Goal: Information Seeking & Learning: Compare options

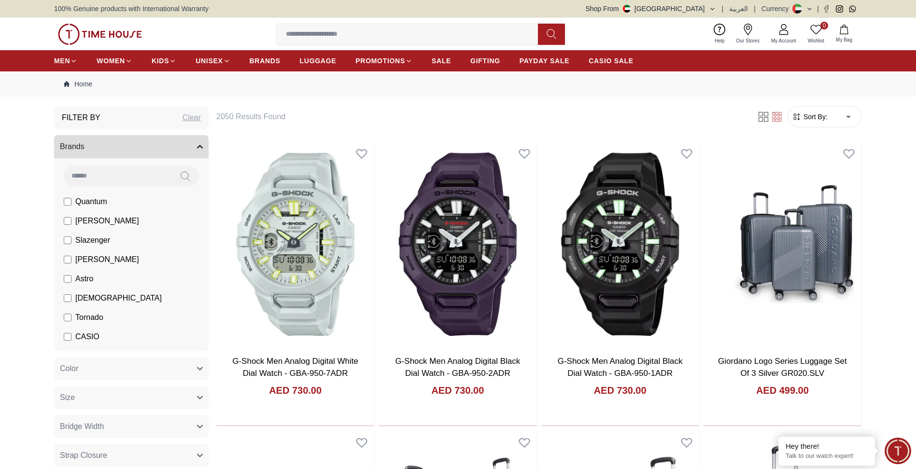
click at [84, 320] on span "Tornado" at bounding box center [89, 318] width 28 height 12
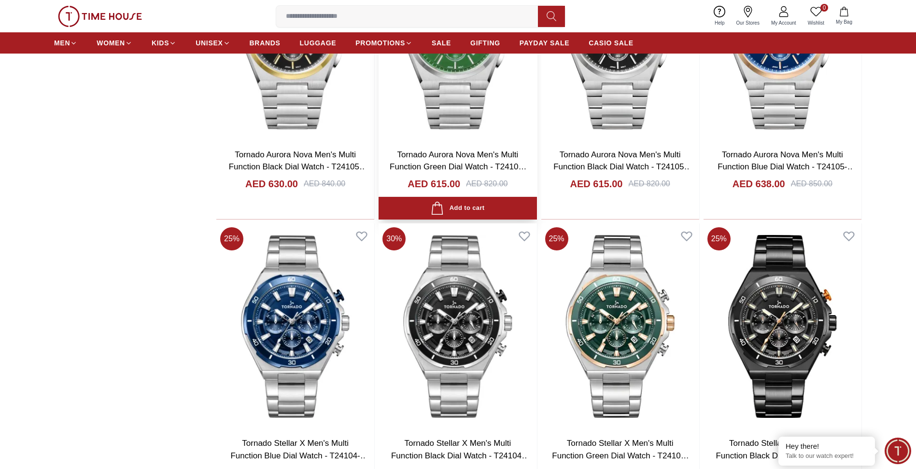
scroll to position [1304, 0]
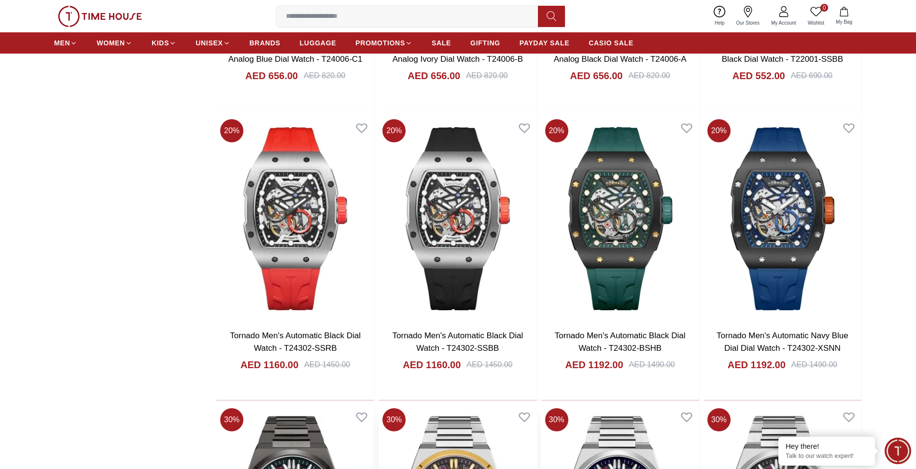
scroll to position [1738, 0]
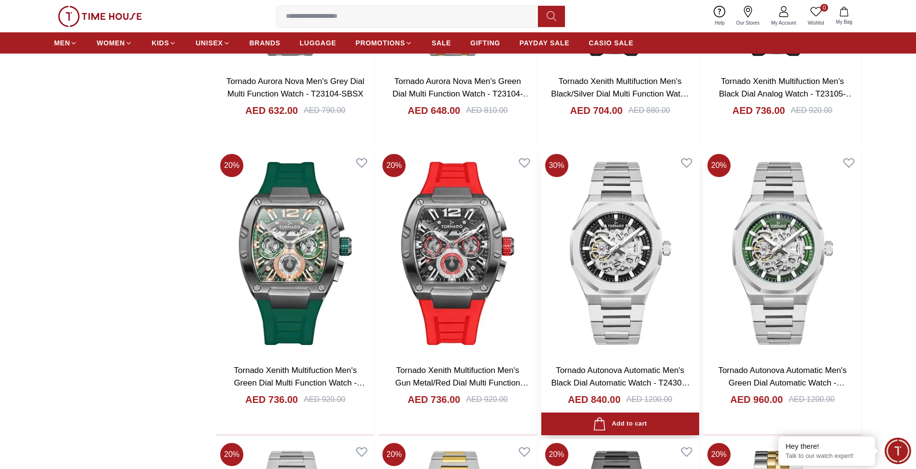
scroll to position [6326, 0]
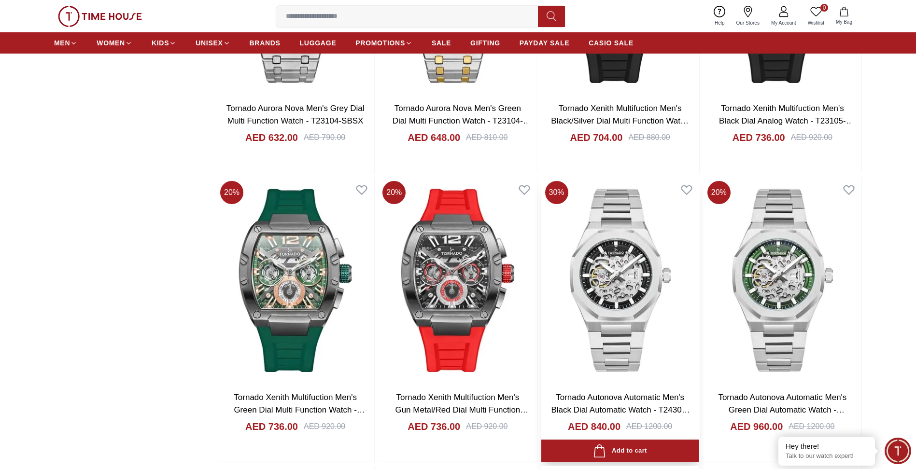
click at [613, 285] on img at bounding box center [620, 280] width 158 height 207
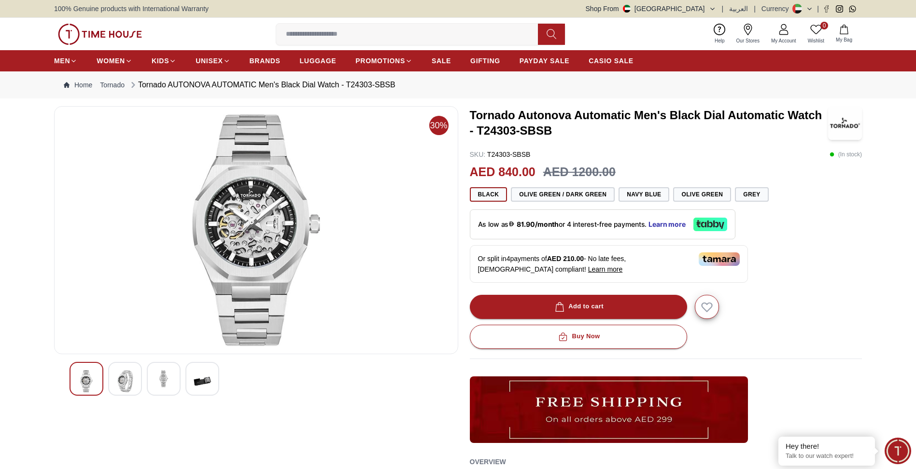
click at [137, 380] on div at bounding box center [125, 379] width 34 height 34
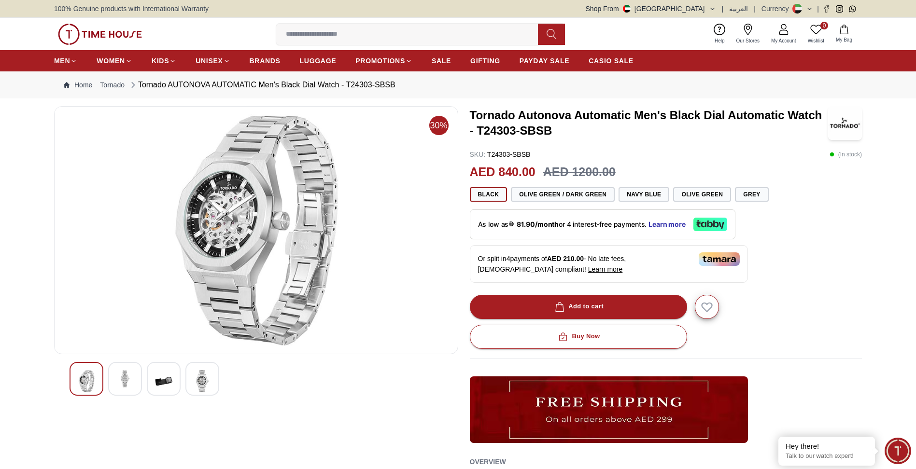
click at [158, 379] on img at bounding box center [163, 381] width 17 height 22
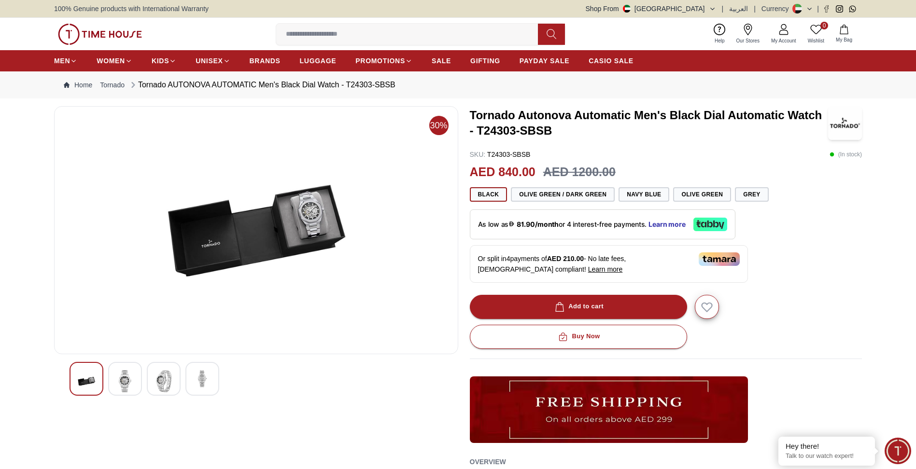
click at [205, 377] on img at bounding box center [202, 378] width 17 height 17
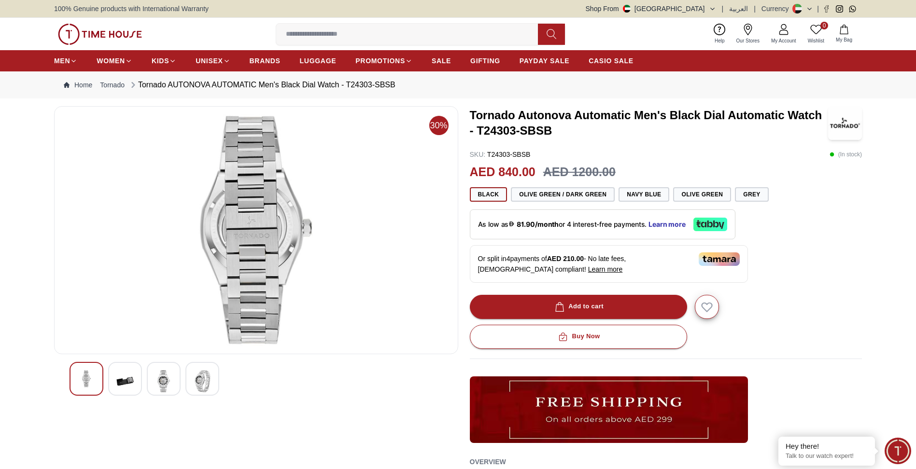
click at [184, 386] on div at bounding box center [256, 379] width 373 height 34
click at [165, 381] on img at bounding box center [163, 381] width 17 height 22
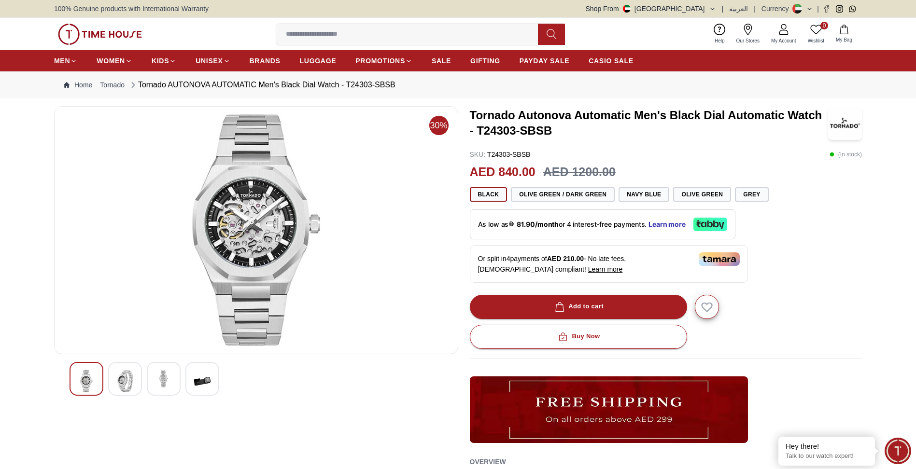
click at [126, 381] on img at bounding box center [124, 381] width 17 height 22
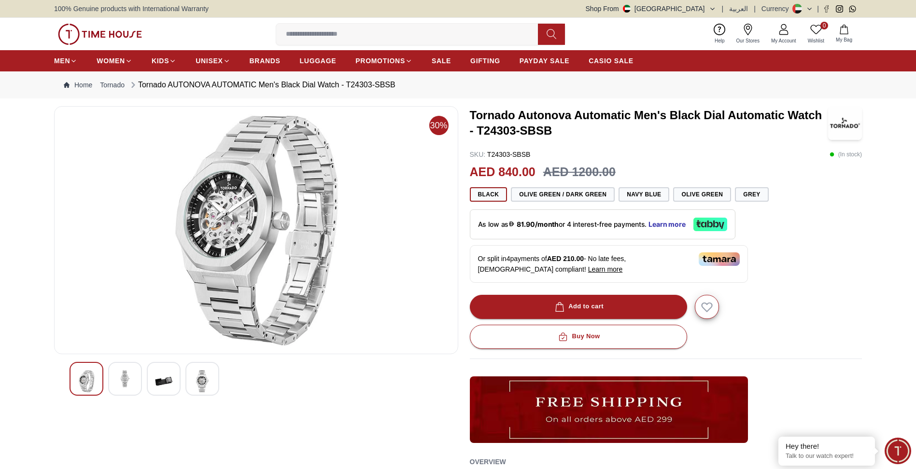
click at [91, 376] on img at bounding box center [86, 381] width 17 height 22
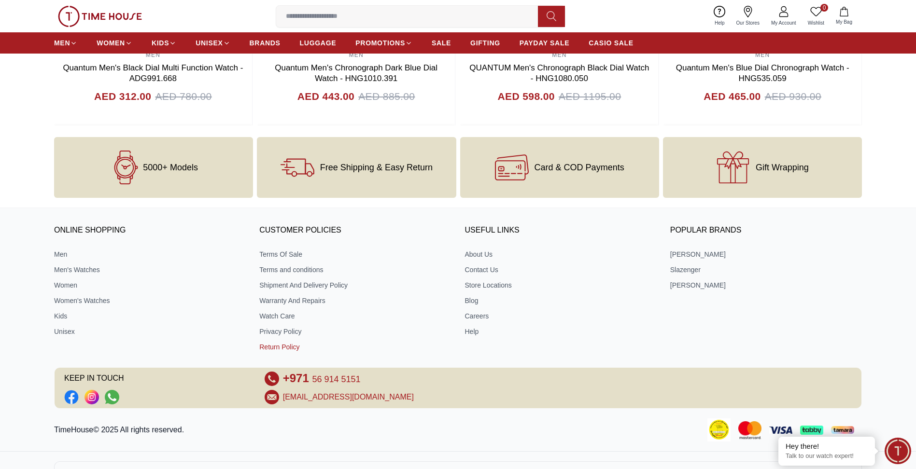
scroll to position [1172, 0]
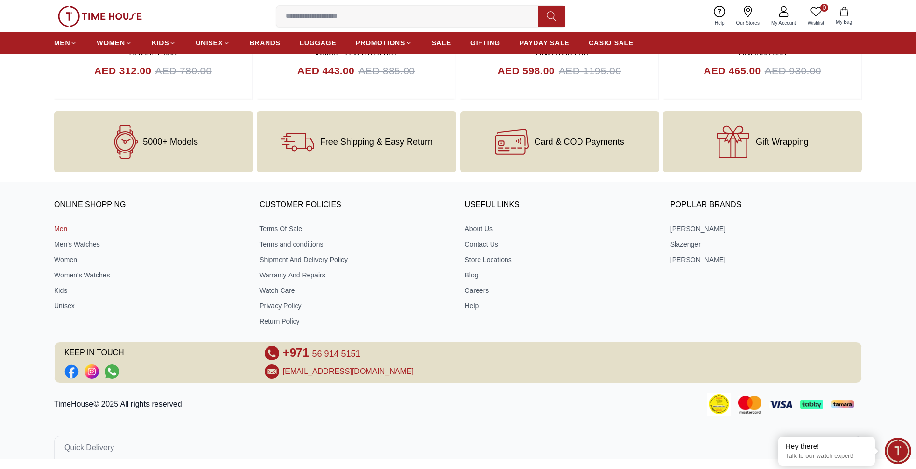
click at [61, 231] on link "Men" at bounding box center [150, 229] width 192 height 10
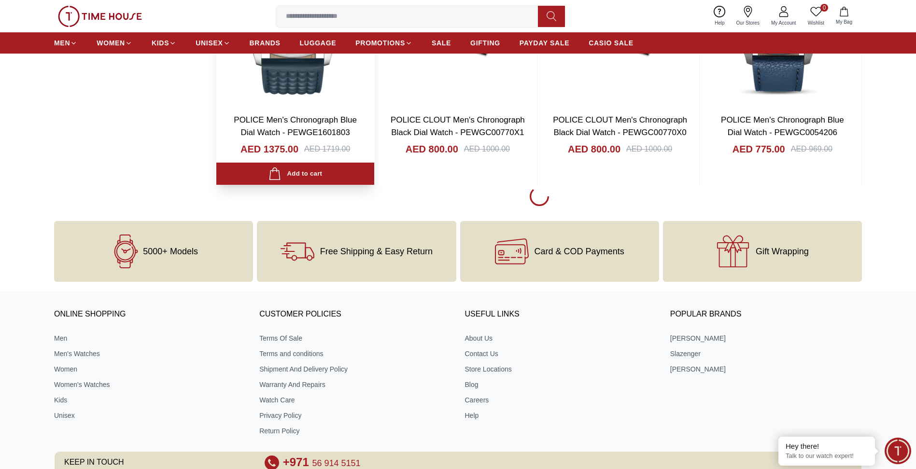
scroll to position [1400, 0]
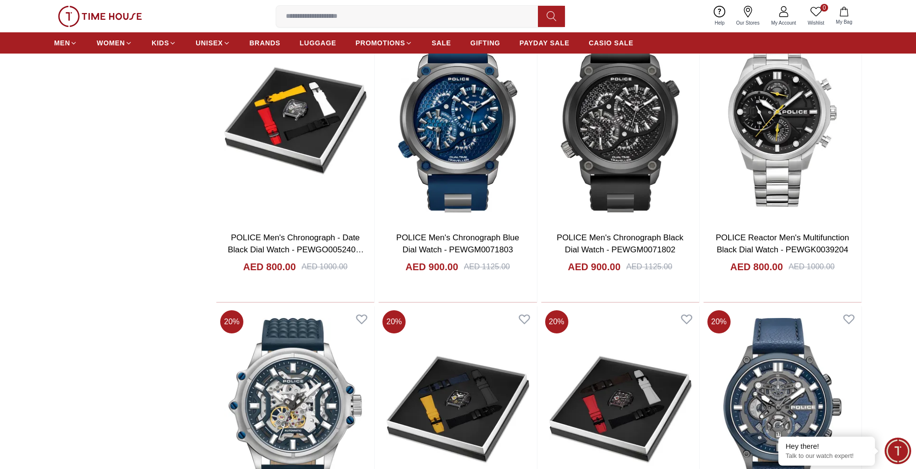
scroll to position [869, 0]
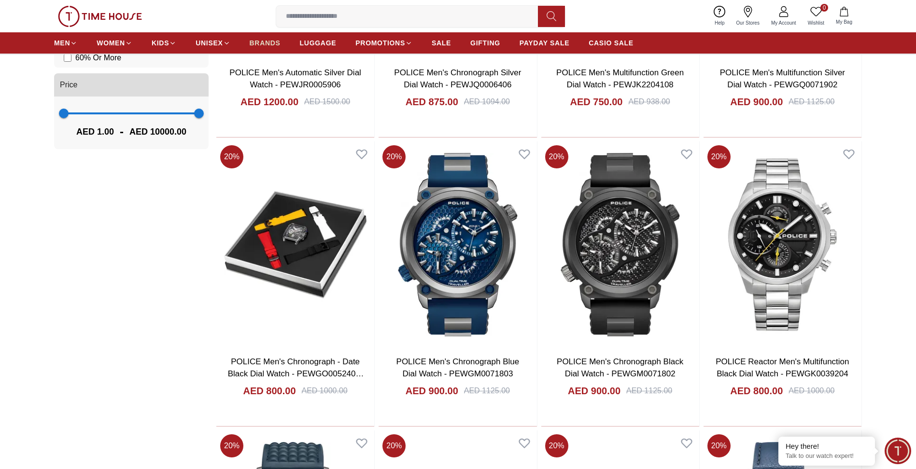
click at [266, 39] on span "BRANDS" at bounding box center [265, 43] width 31 height 10
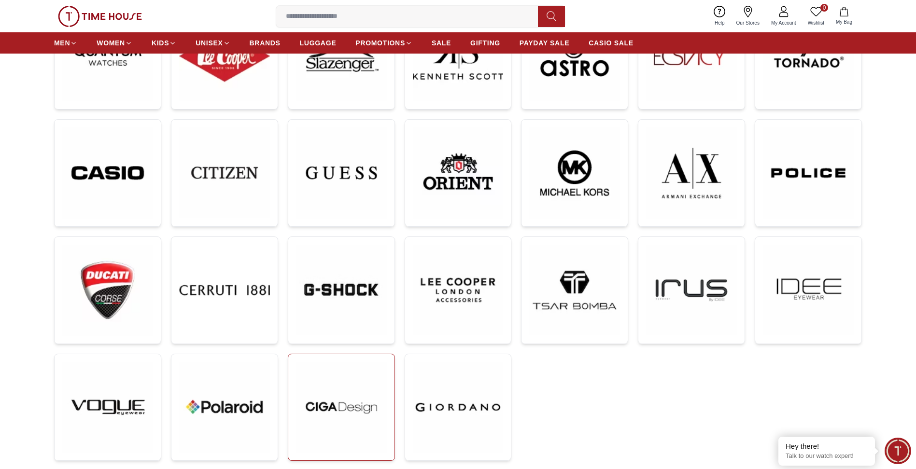
scroll to position [338, 0]
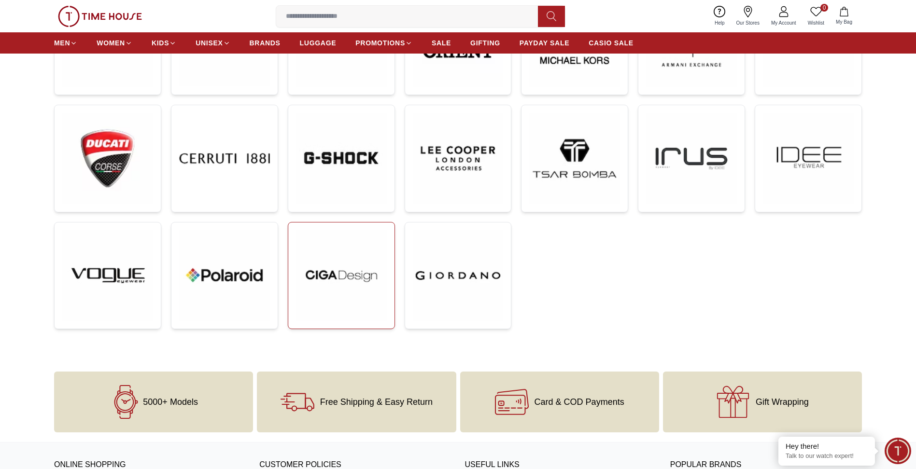
click at [340, 277] on img at bounding box center [341, 275] width 91 height 91
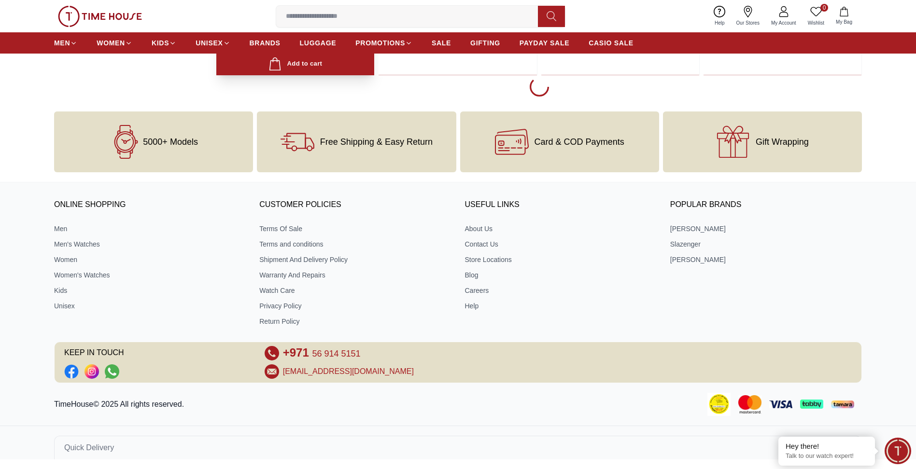
scroll to position [1648, 0]
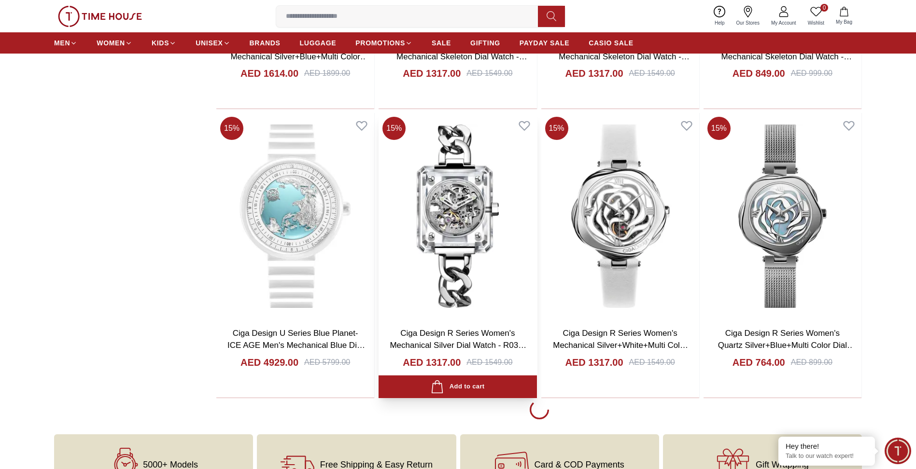
scroll to position [1552, 0]
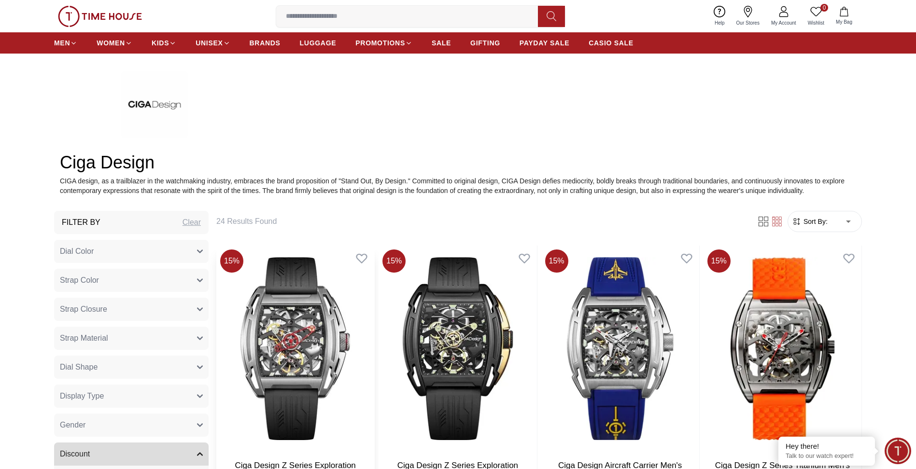
scroll to position [393, 0]
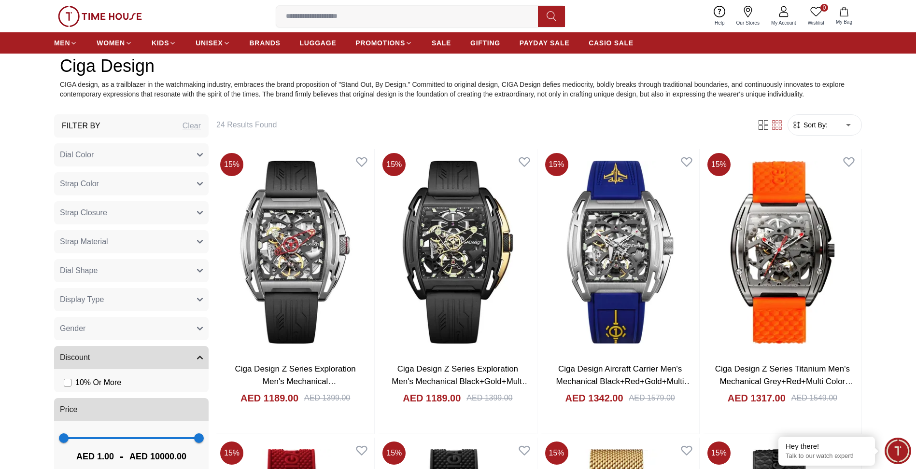
scroll to position [1552, 0]
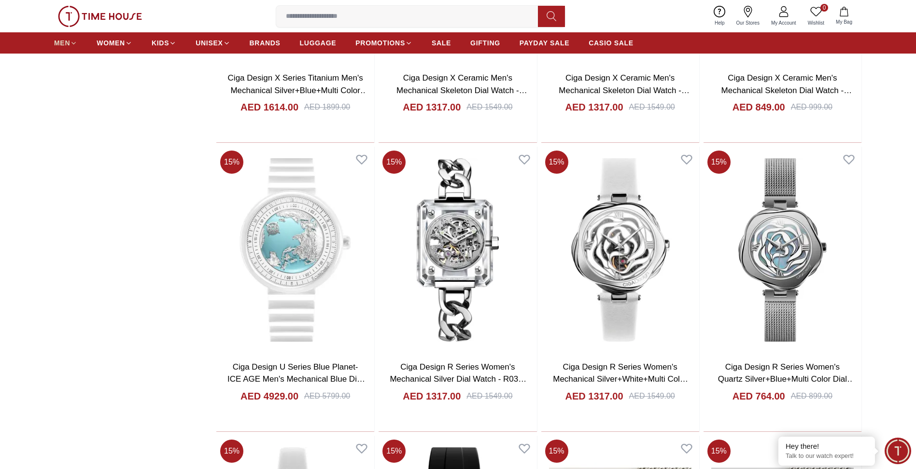
scroll to position [1630, 0]
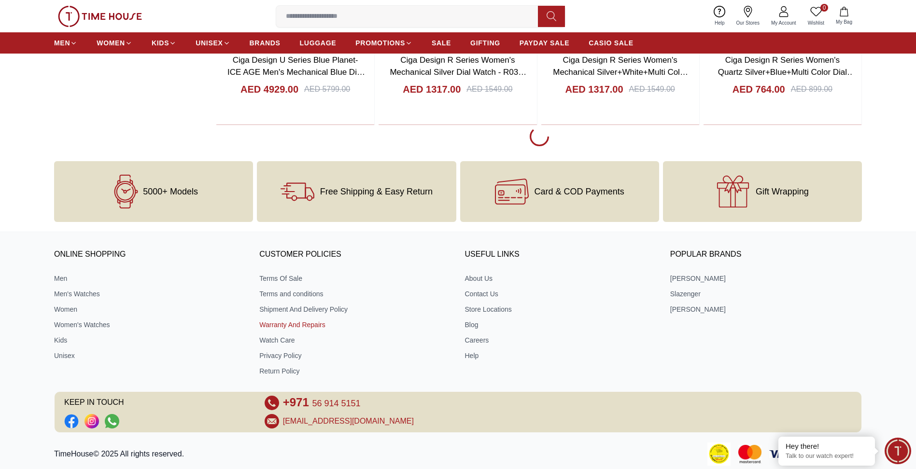
scroll to position [1872, 0]
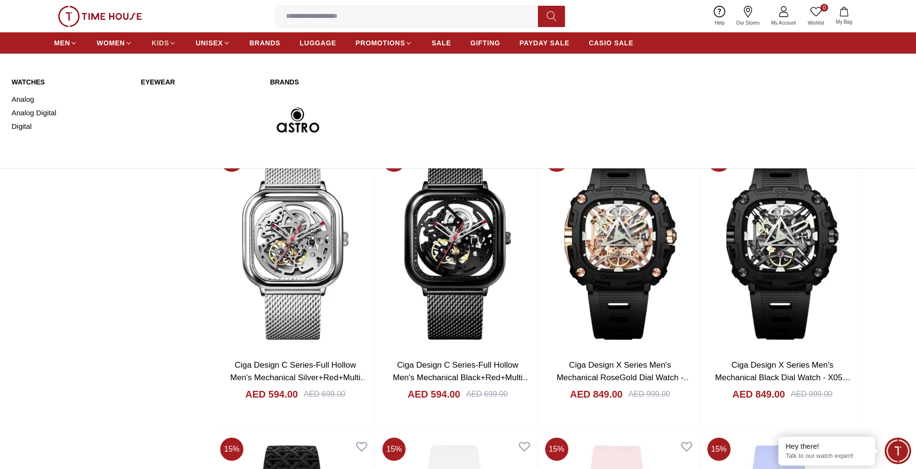
scroll to position [858, 0]
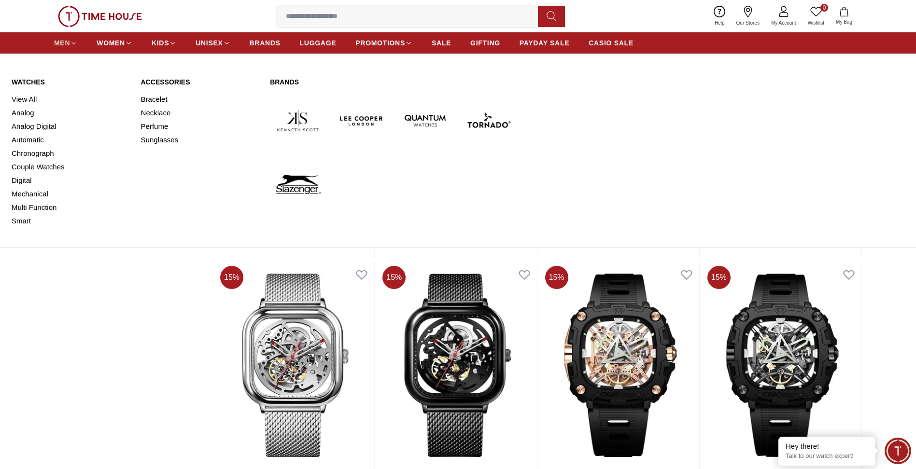
click at [59, 39] on span "MEN" at bounding box center [62, 43] width 16 height 10
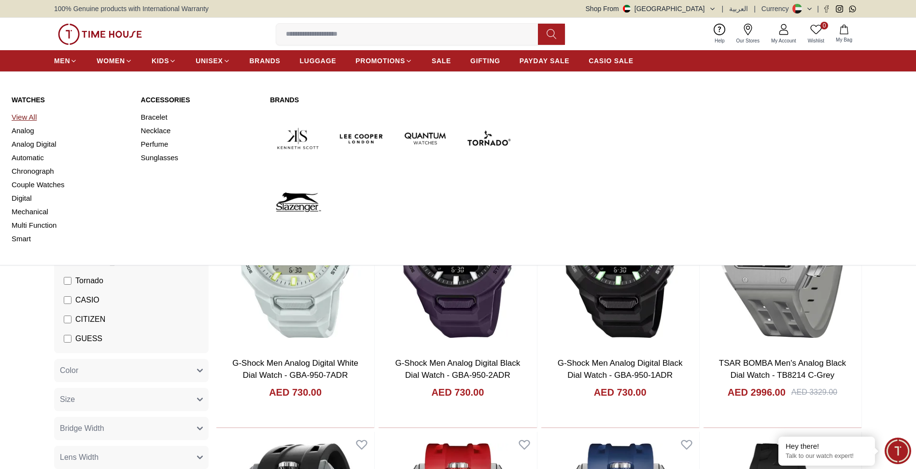
click at [30, 119] on link "View All" at bounding box center [71, 118] width 118 height 14
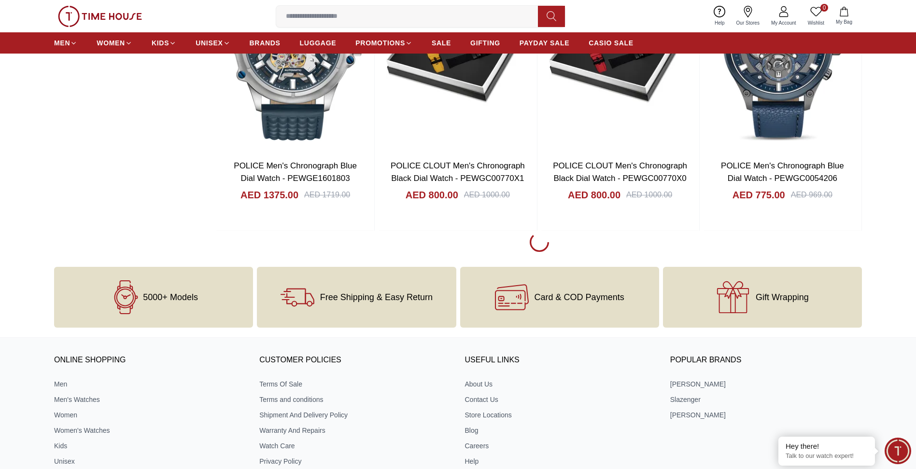
scroll to position [1400, 0]
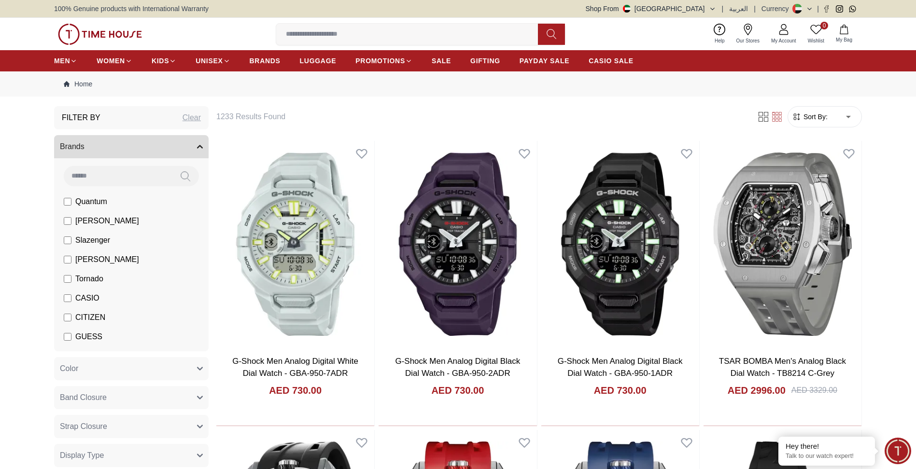
click at [805, 115] on span "Sort By:" at bounding box center [815, 117] width 26 height 10
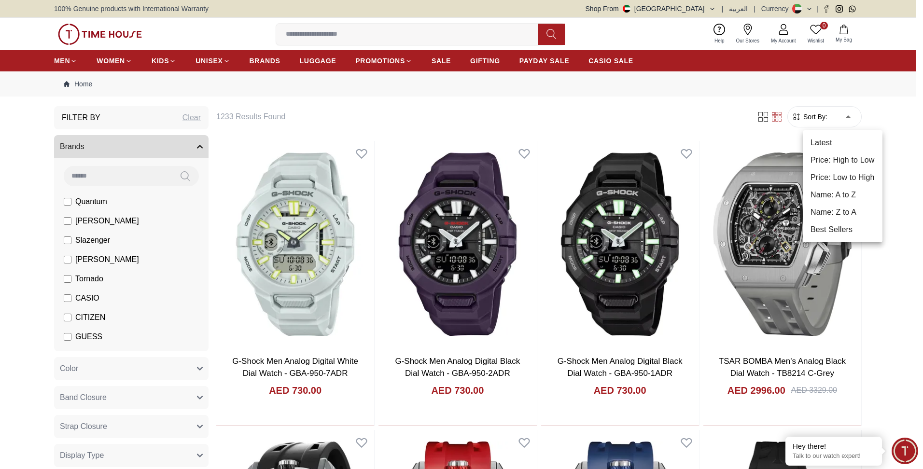
click at [832, 176] on li "Price: Low to High" at bounding box center [843, 177] width 80 height 17
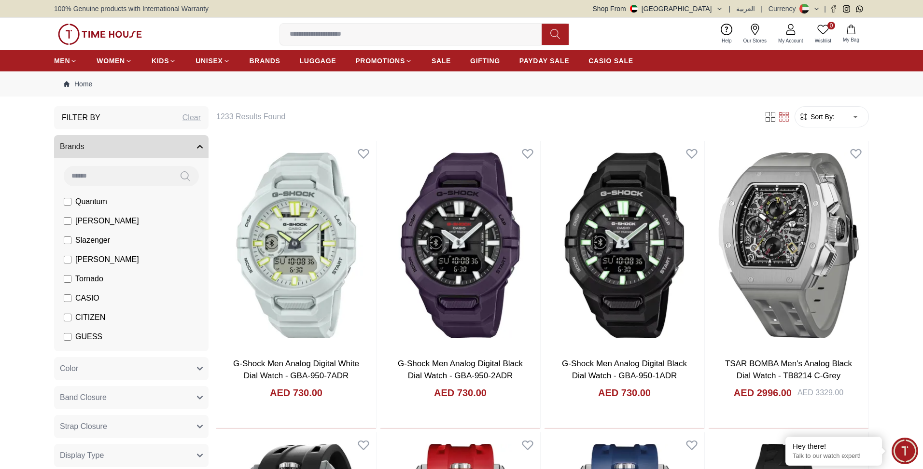
type input "*"
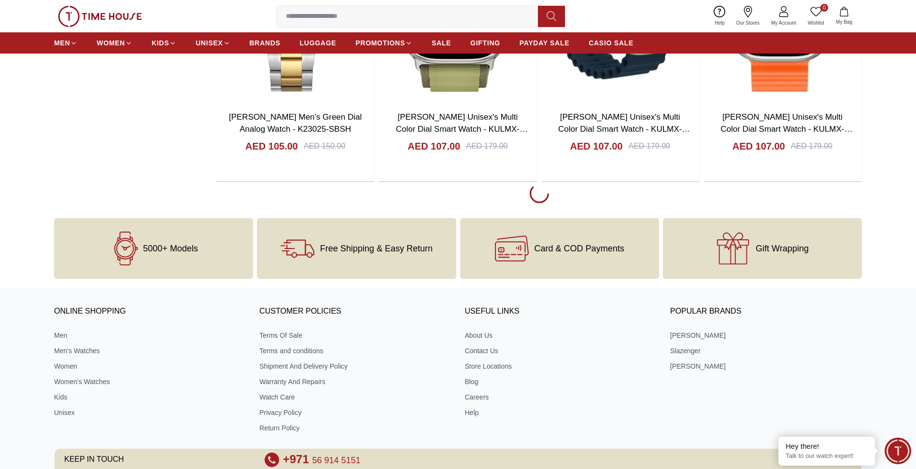
scroll to position [2849, 0]
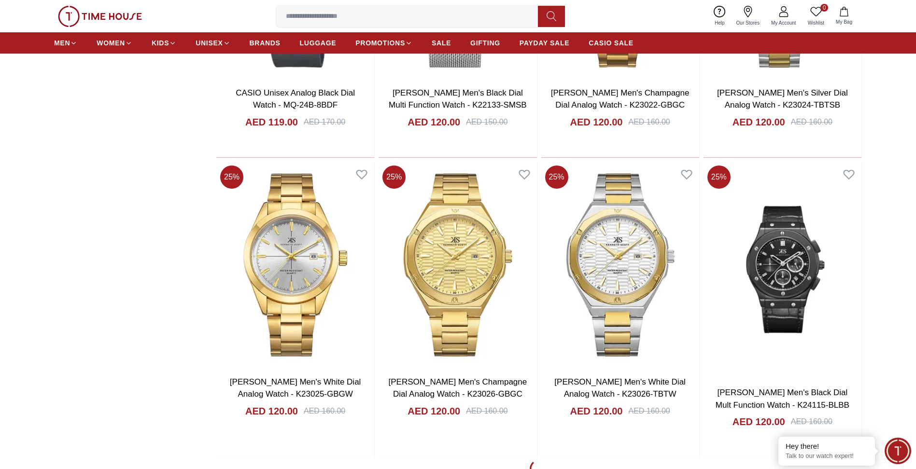
scroll to position [5457, 0]
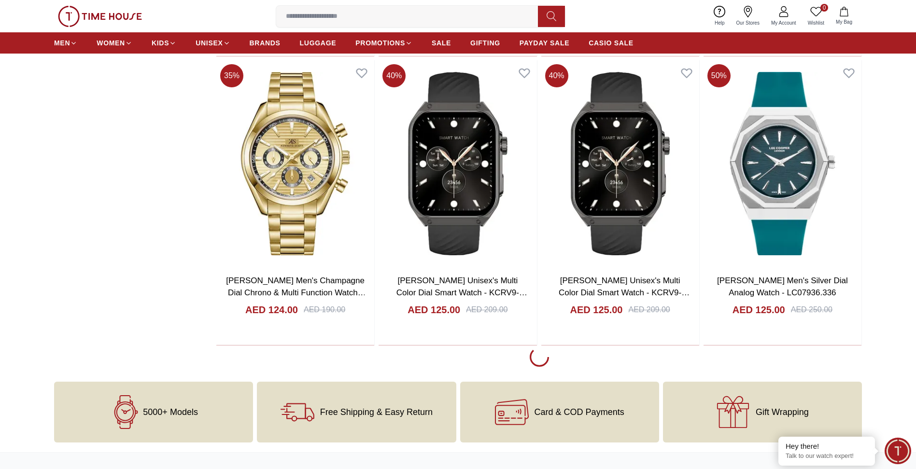
scroll to position [7050, 0]
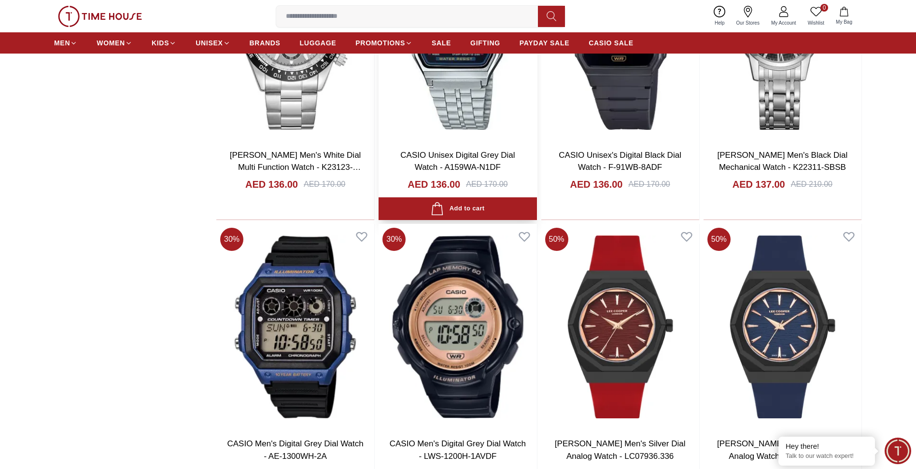
scroll to position [9996, 0]
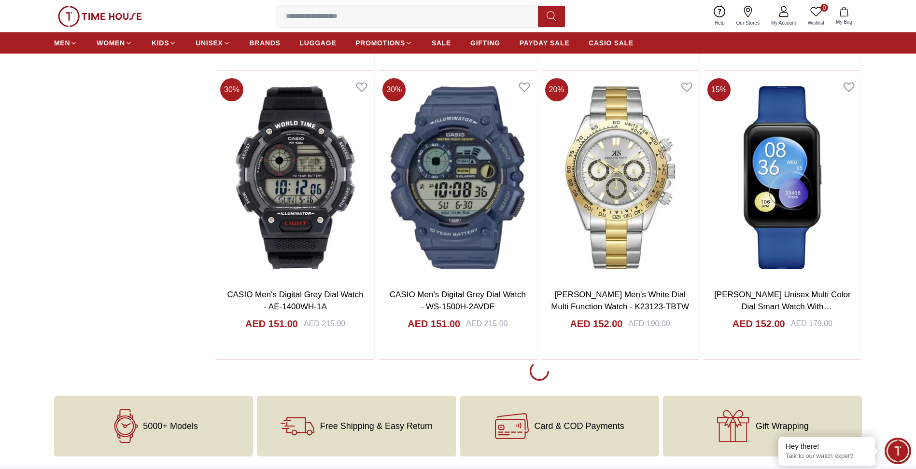
scroll to position [12893, 0]
